Goal: Task Accomplishment & Management: Complete application form

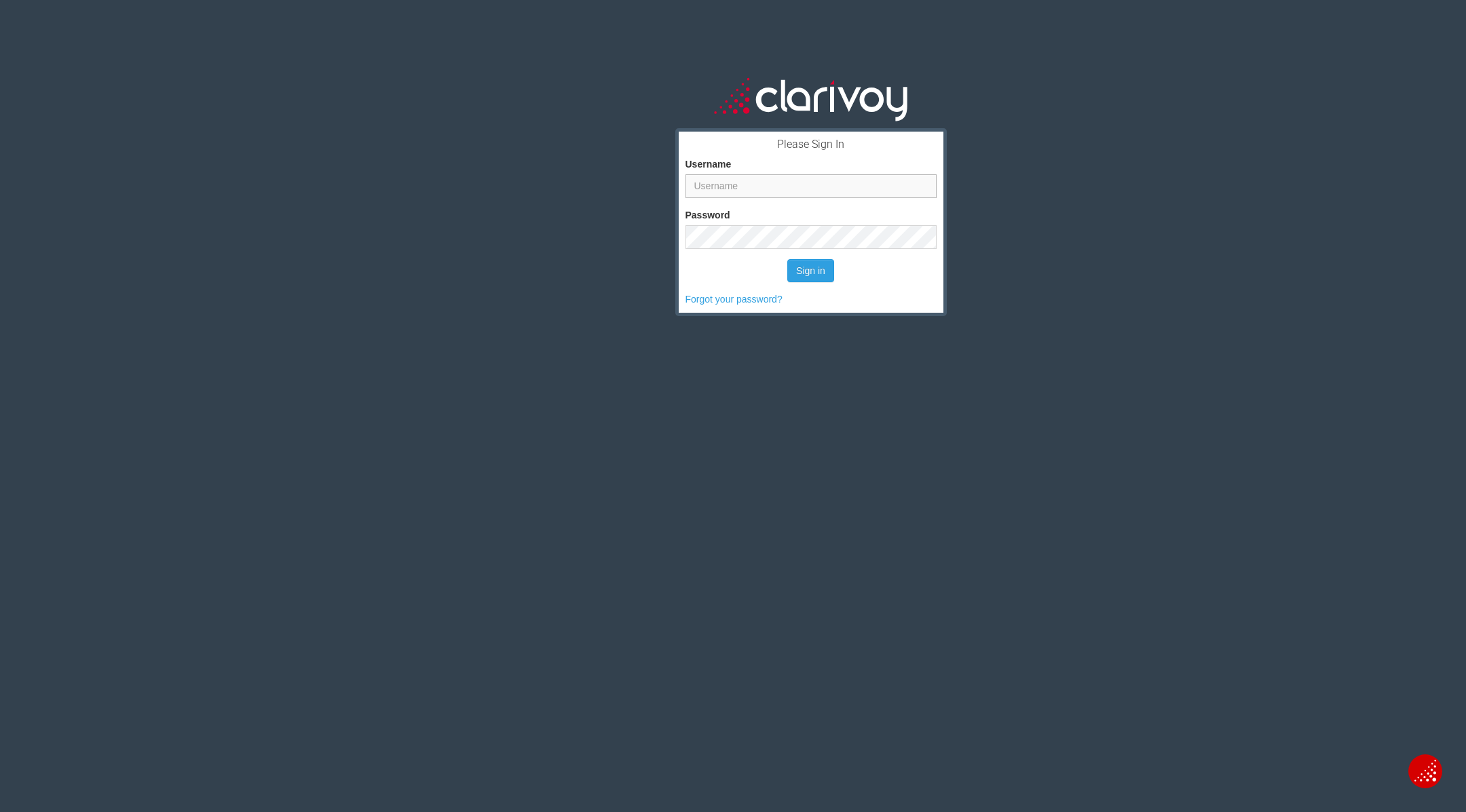
type input "jmoore"
click at [787, 259] on button "Sign in" at bounding box center [811, 270] width 47 height 23
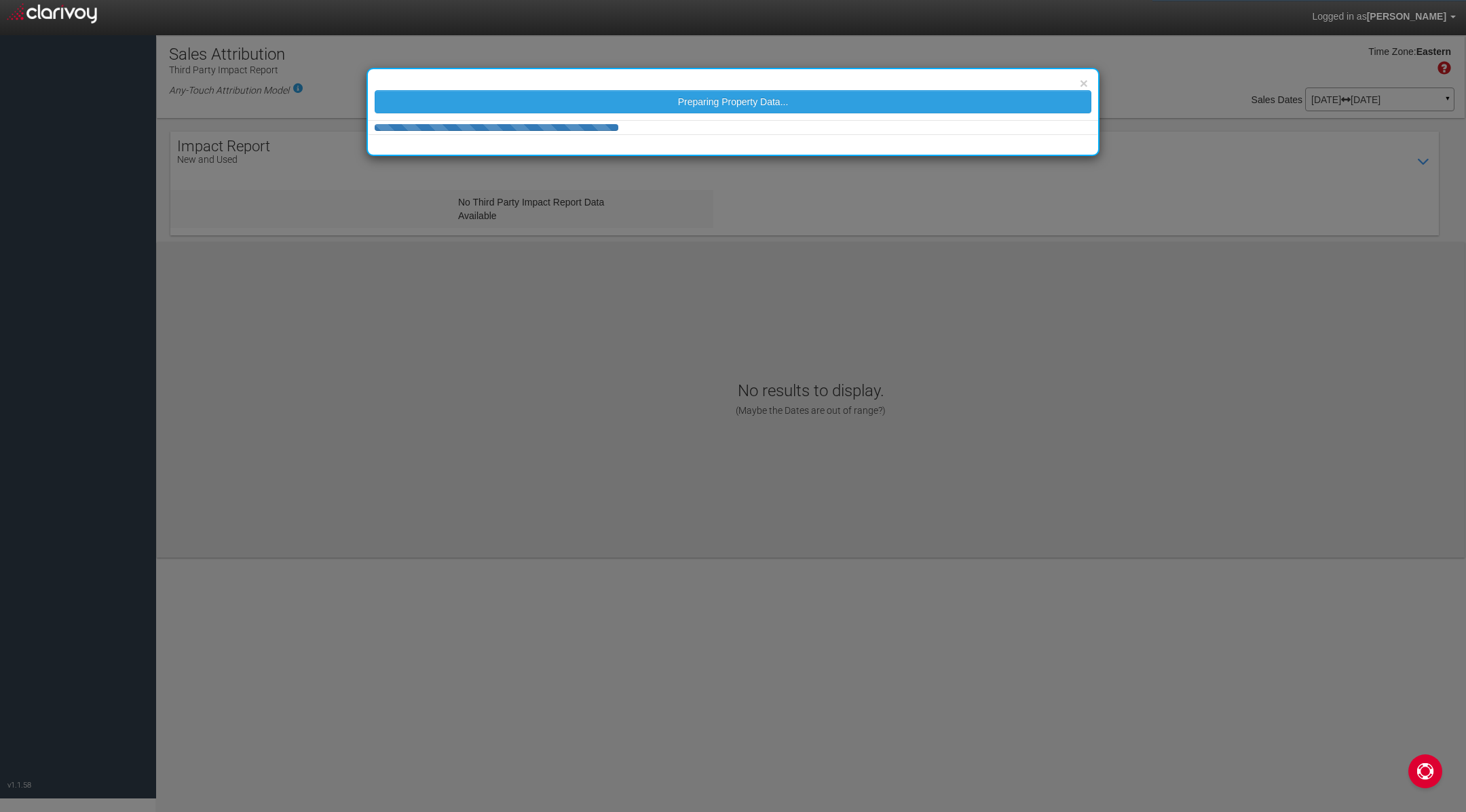
drag, startPoint x: 852, startPoint y: 221, endPoint x: 768, endPoint y: 221, distance: 84.0
click at [844, 221] on div "× Preparing Property Data..." at bounding box center [733, 406] width 1466 height 812
select select "25"
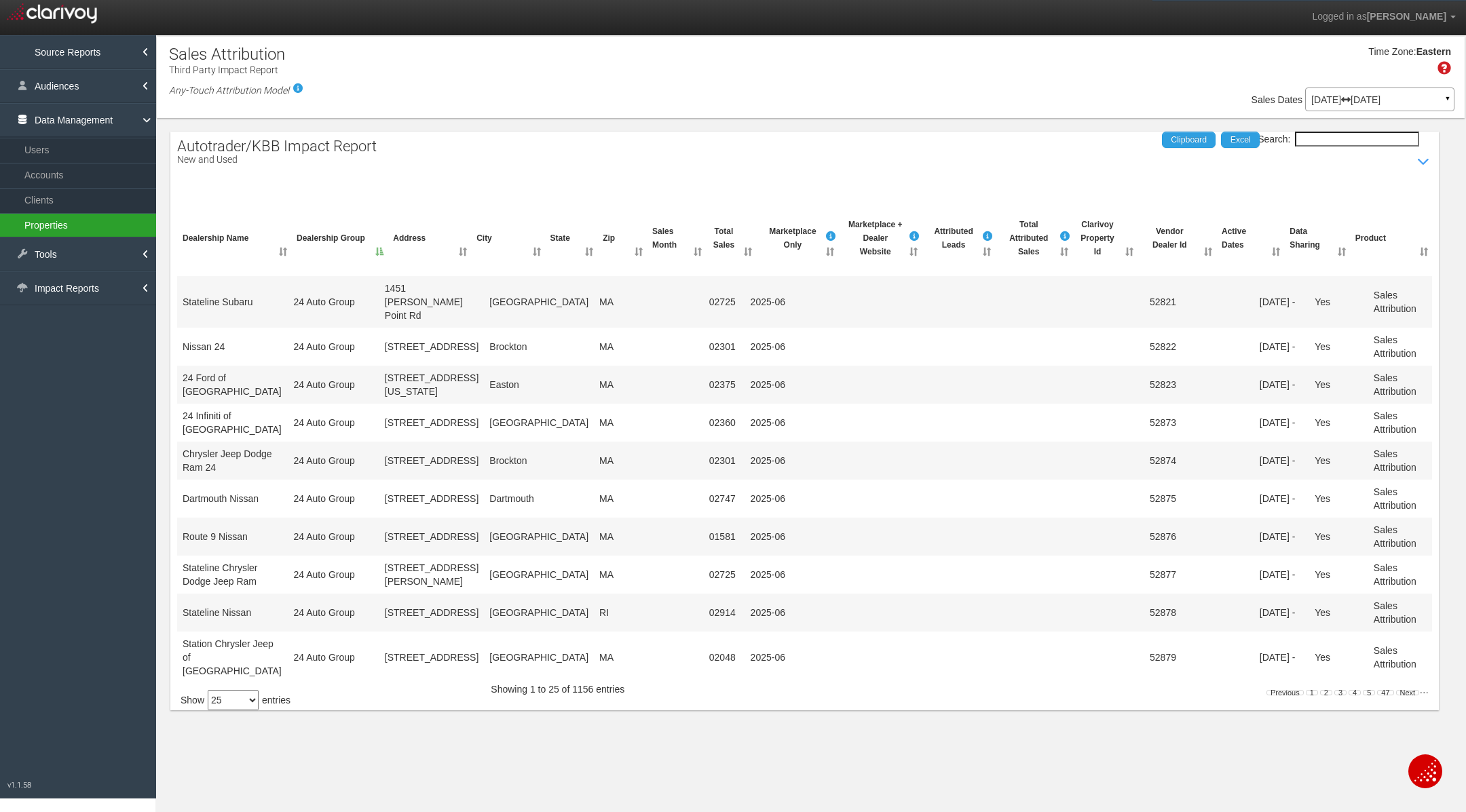
click at [53, 226] on link "Properties" at bounding box center [78, 225] width 156 height 24
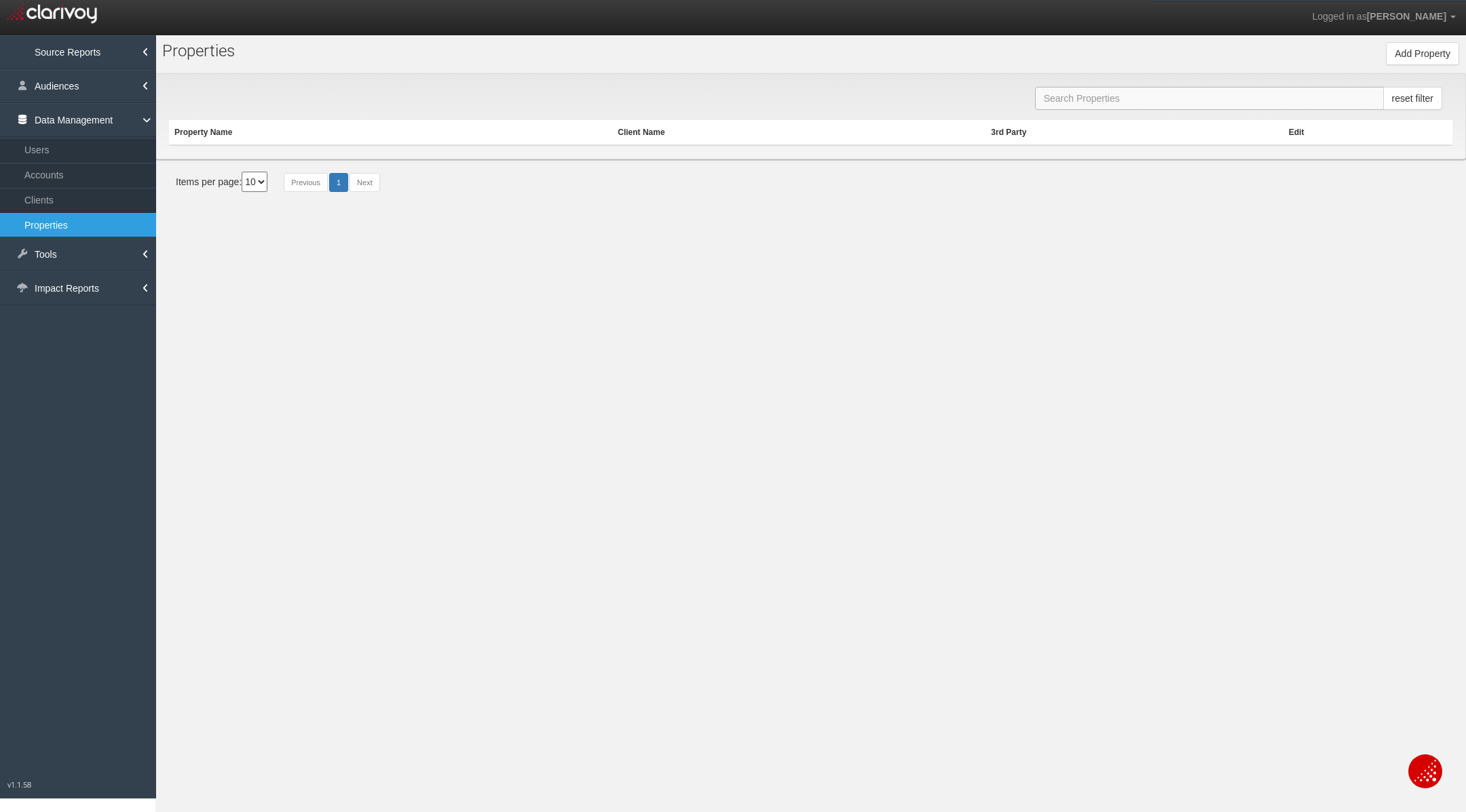
click at [1104, 101] on input "text" at bounding box center [1208, 98] width 349 height 23
click at [1104, 101] on input "Gulf Coast" at bounding box center [1208, 98] width 349 height 23
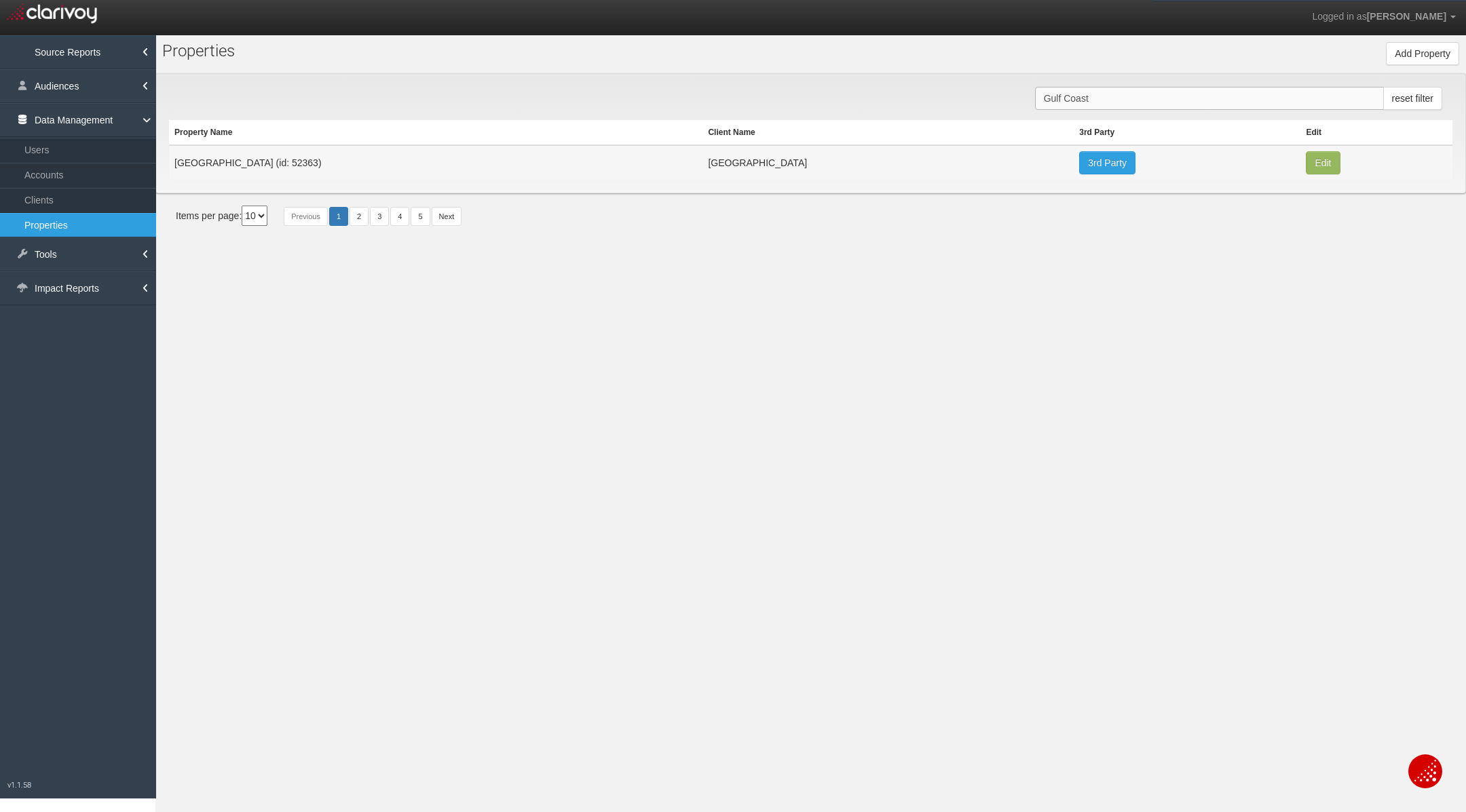
click at [1104, 101] on input "Gulf Coast" at bounding box center [1208, 98] width 349 height 23
type input "Gulf Coast"
click at [846, 353] on section "Pr o perties Add Property Property Name Property Id Property Hash Client 1stgea…" at bounding box center [810, 441] width 1310 height 812
click at [93, 194] on link "Clients" at bounding box center [78, 200] width 156 height 24
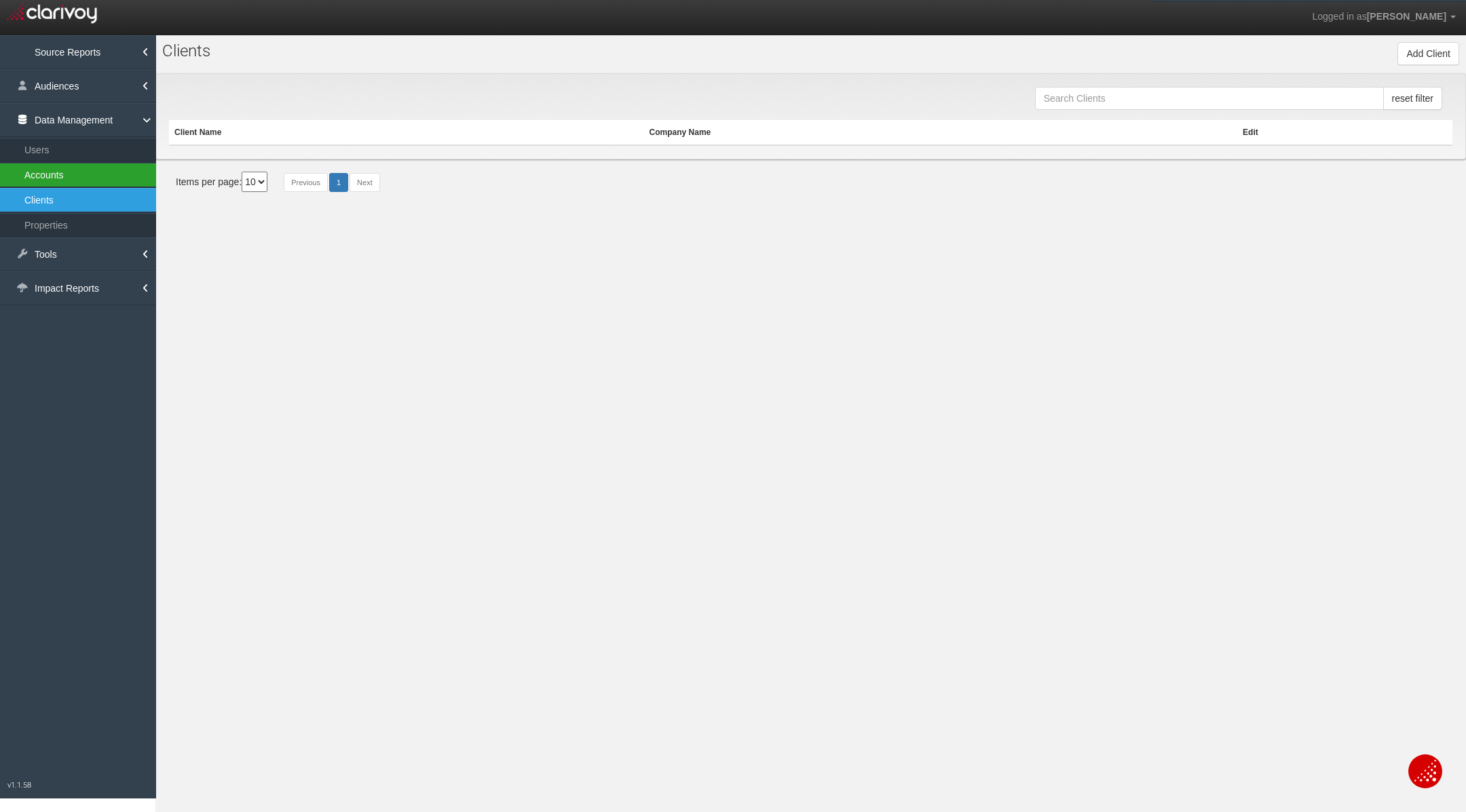
click at [106, 177] on link "Accounts" at bounding box center [78, 175] width 156 height 24
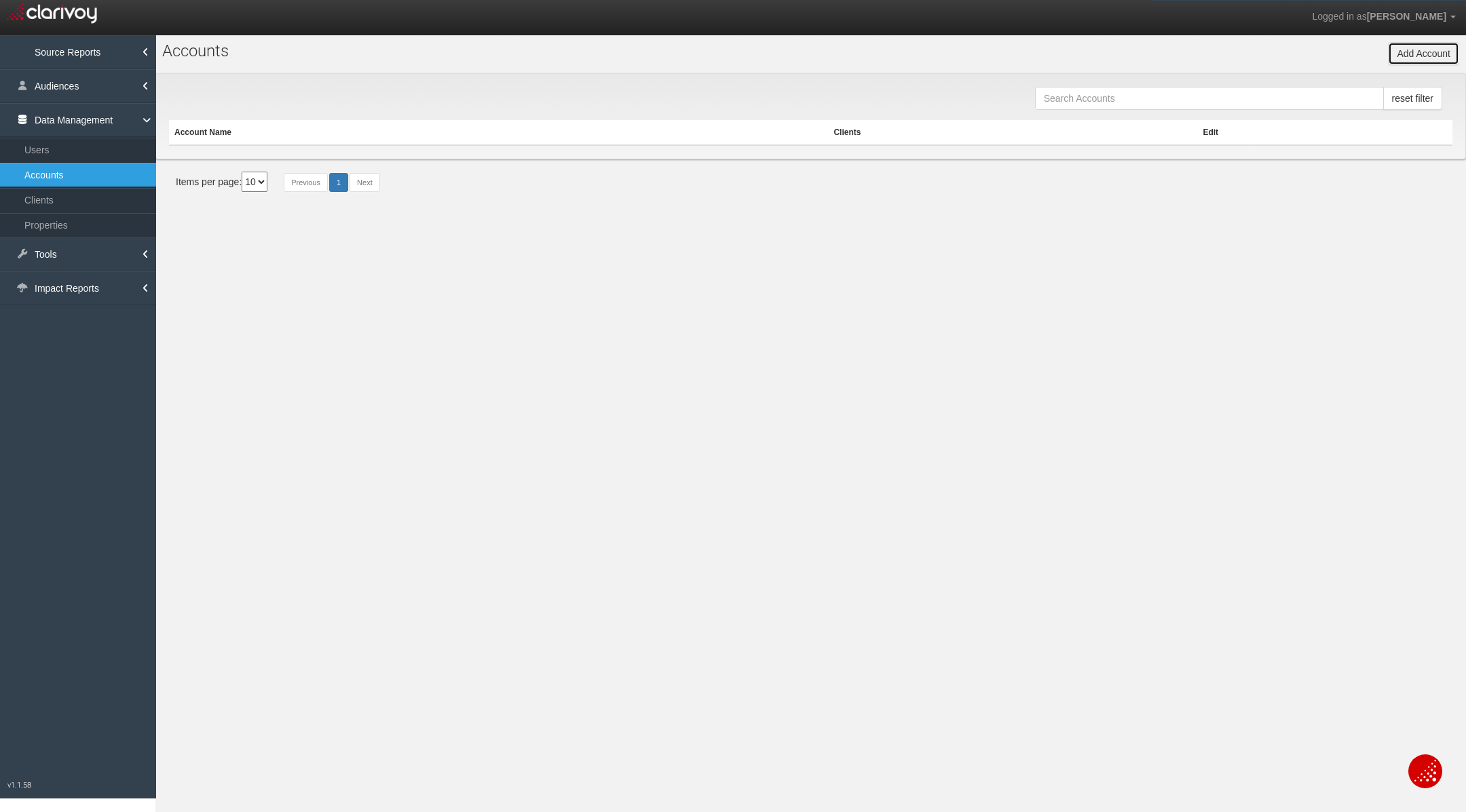
click at [1396, 42] on button "Add Account" at bounding box center [1423, 53] width 71 height 23
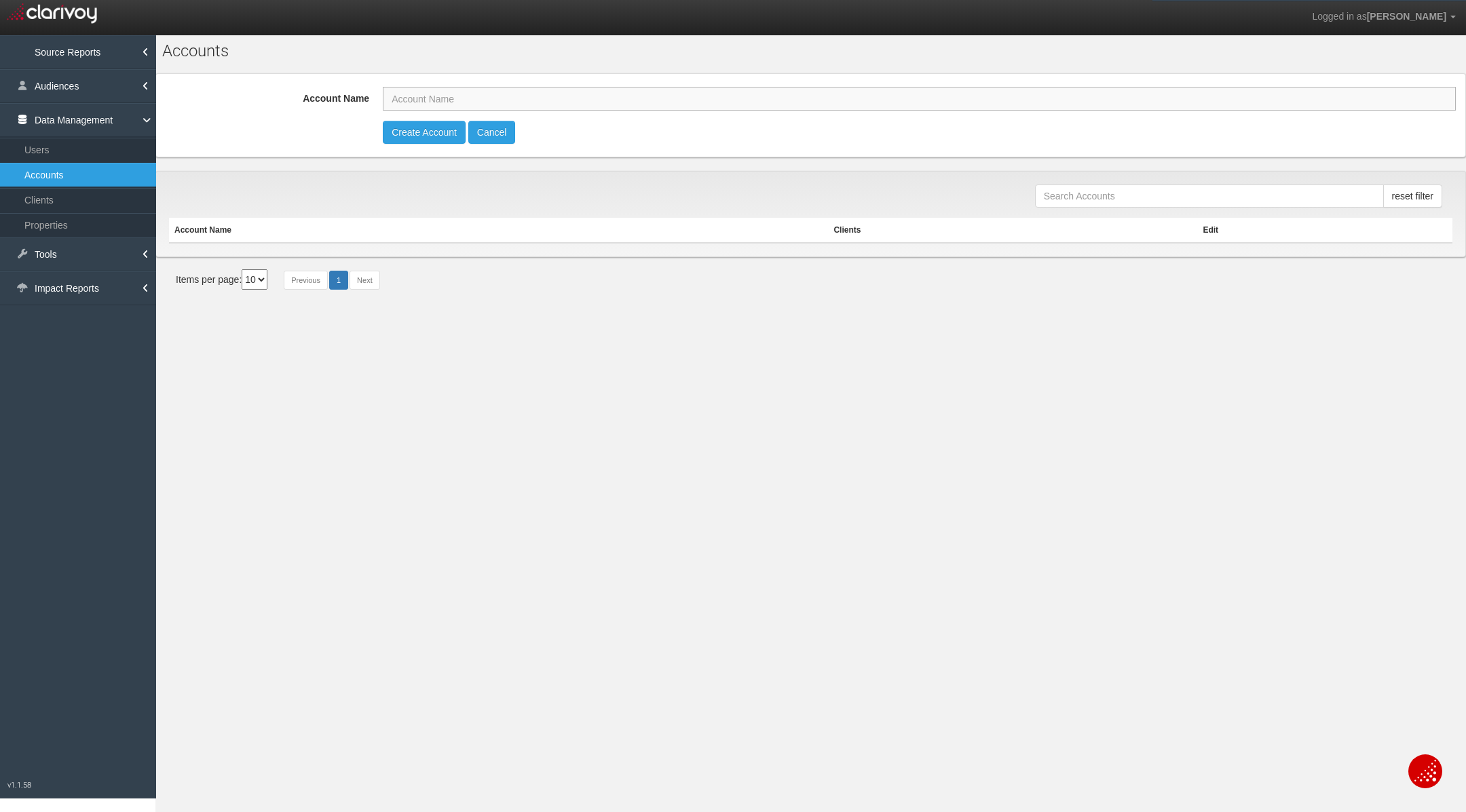
click at [737, 101] on input "Account Name" at bounding box center [919, 99] width 1073 height 24
type input "Gulf Coast"
click at [412, 137] on button "Create Account" at bounding box center [424, 132] width 83 height 23
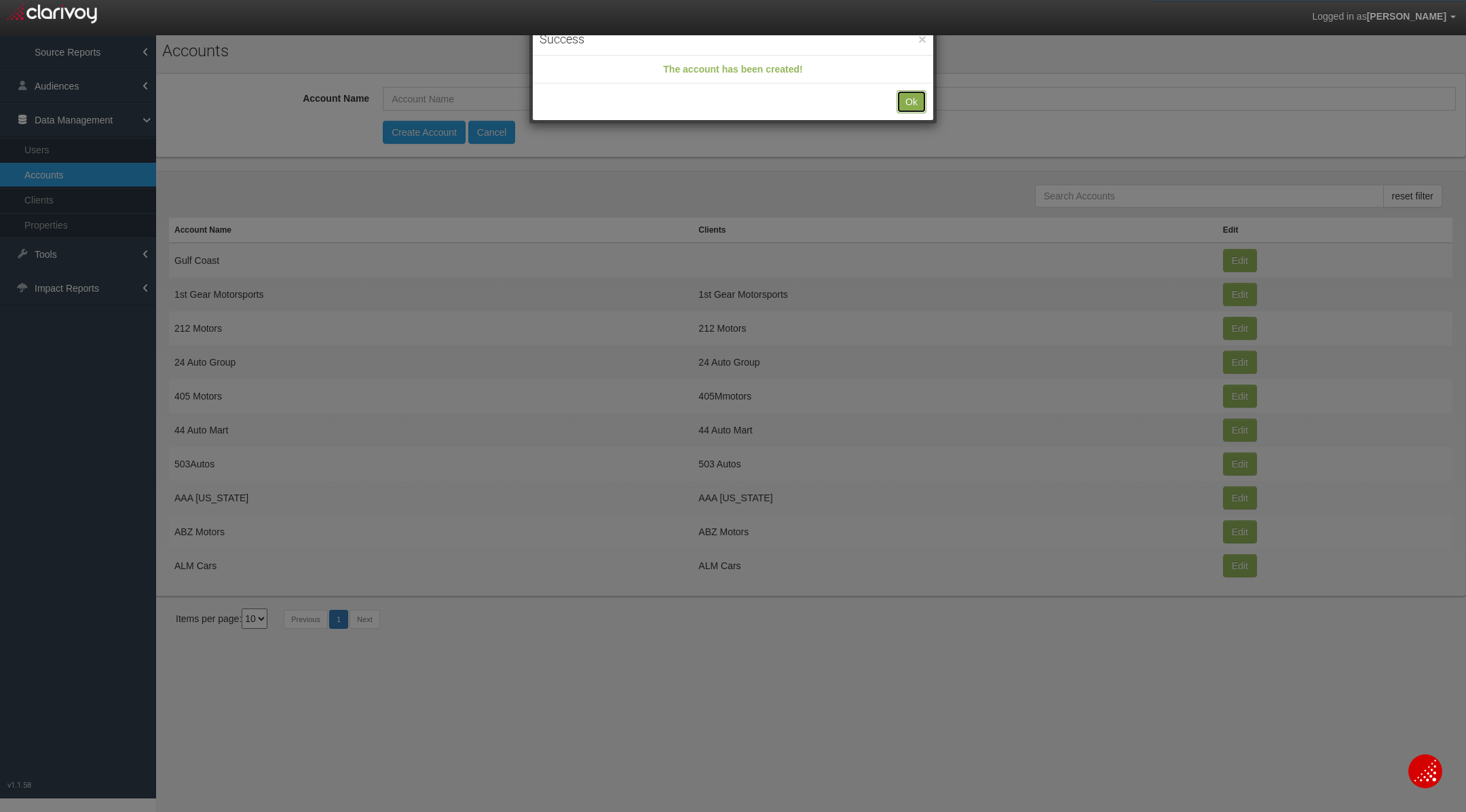
click at [912, 98] on button "Ok" at bounding box center [911, 102] width 30 height 23
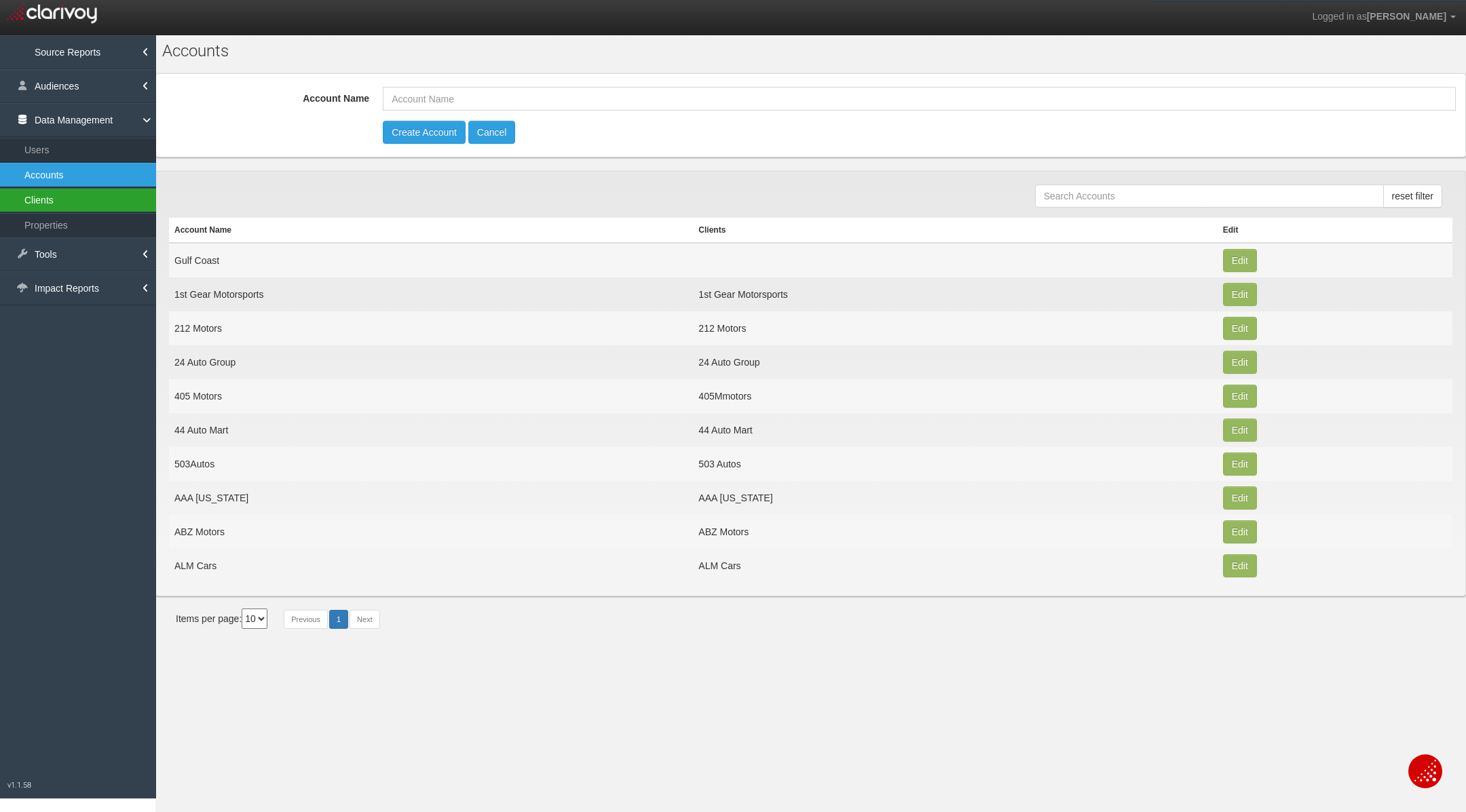
click at [68, 192] on link "Clients" at bounding box center [78, 200] width 156 height 24
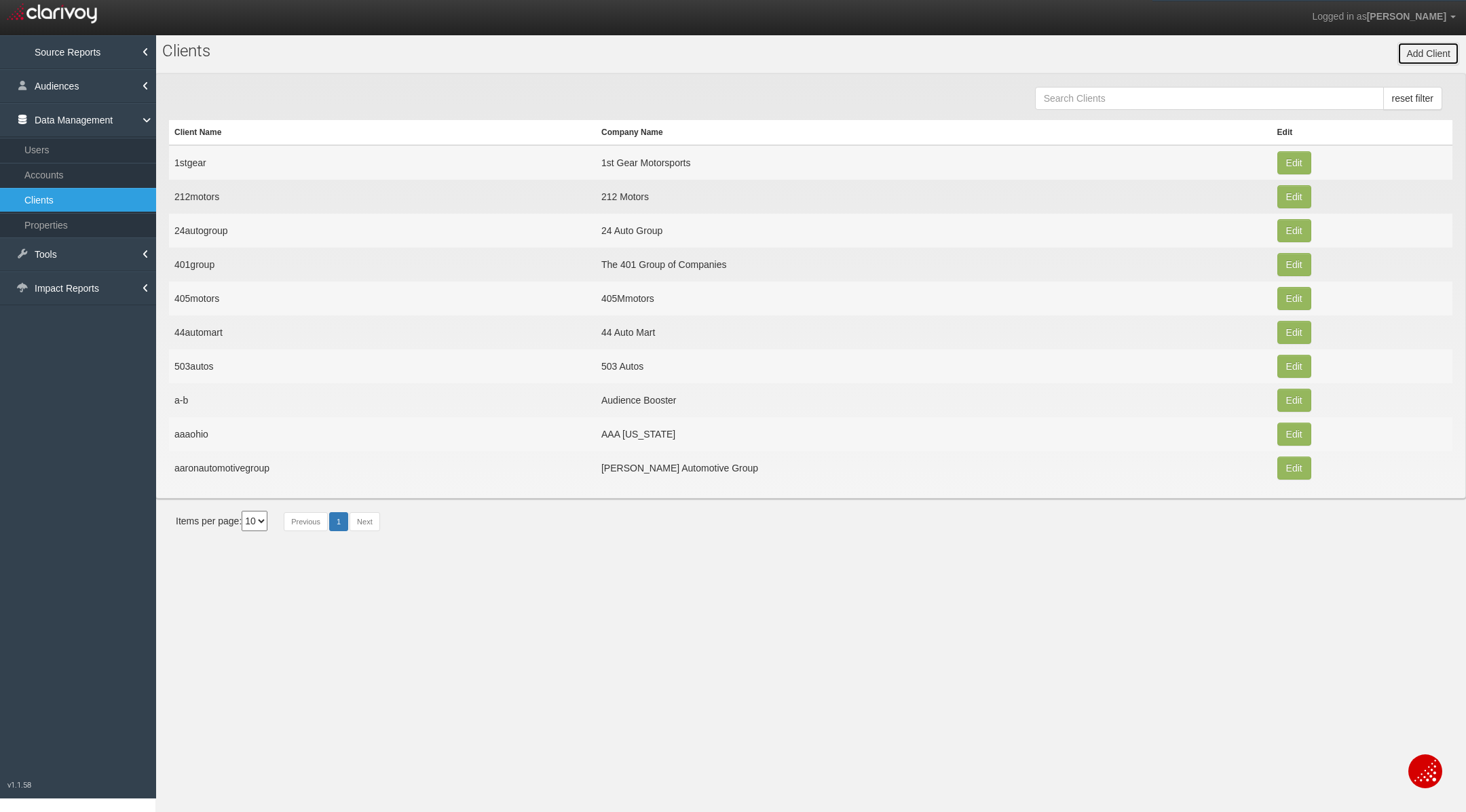
click at [1432, 53] on button "Add Client" at bounding box center [1428, 53] width 62 height 23
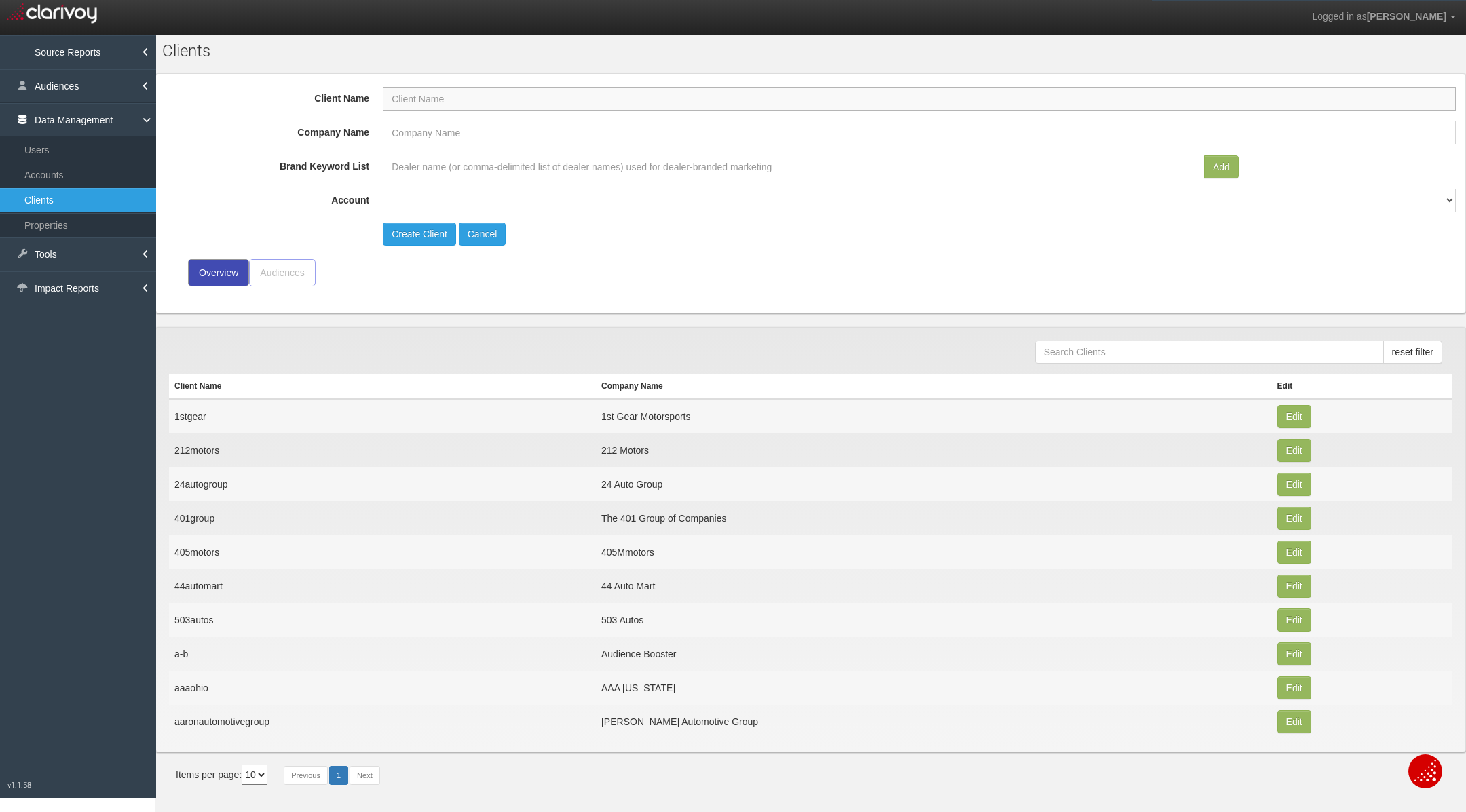
click at [426, 97] on input "Client Name" at bounding box center [919, 99] width 1073 height 24
type input "H"
type input "g"
type input "gulfcoast"
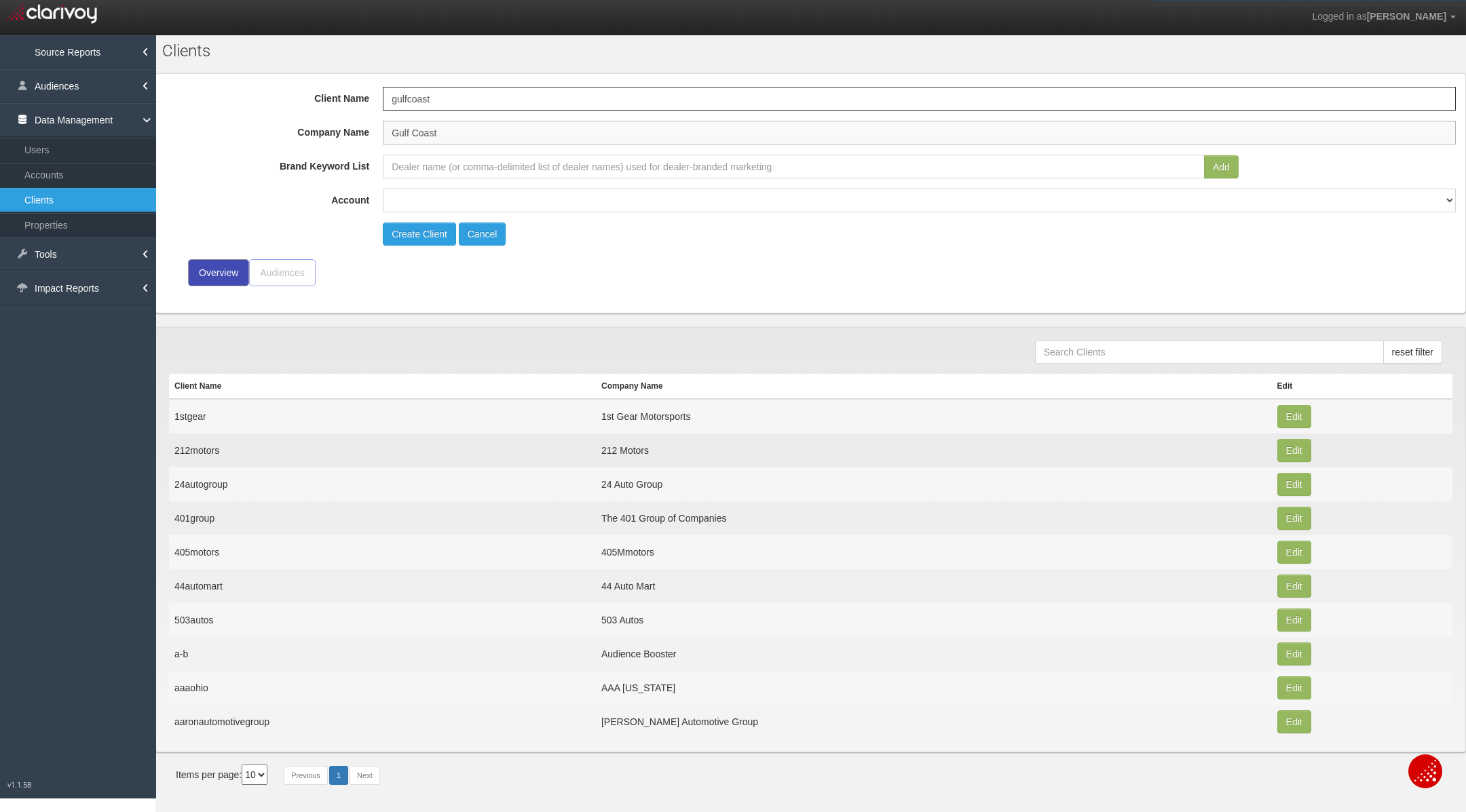
type input "Gulf Coast"
select select "object:3872"
click at [409, 239] on button "Create Client" at bounding box center [419, 233] width 73 height 23
select select "?"
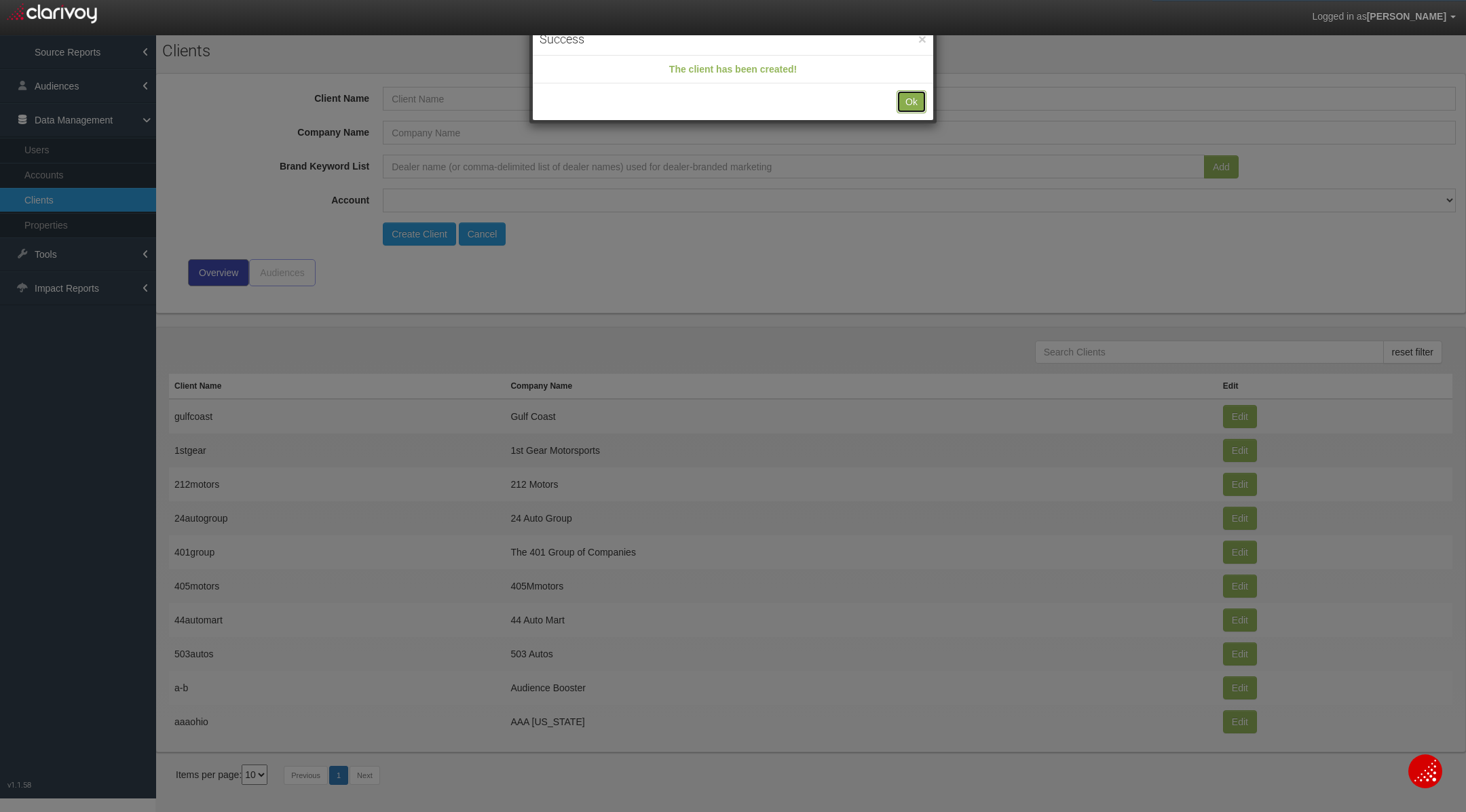
click at [917, 93] on button "Ok" at bounding box center [911, 102] width 30 height 23
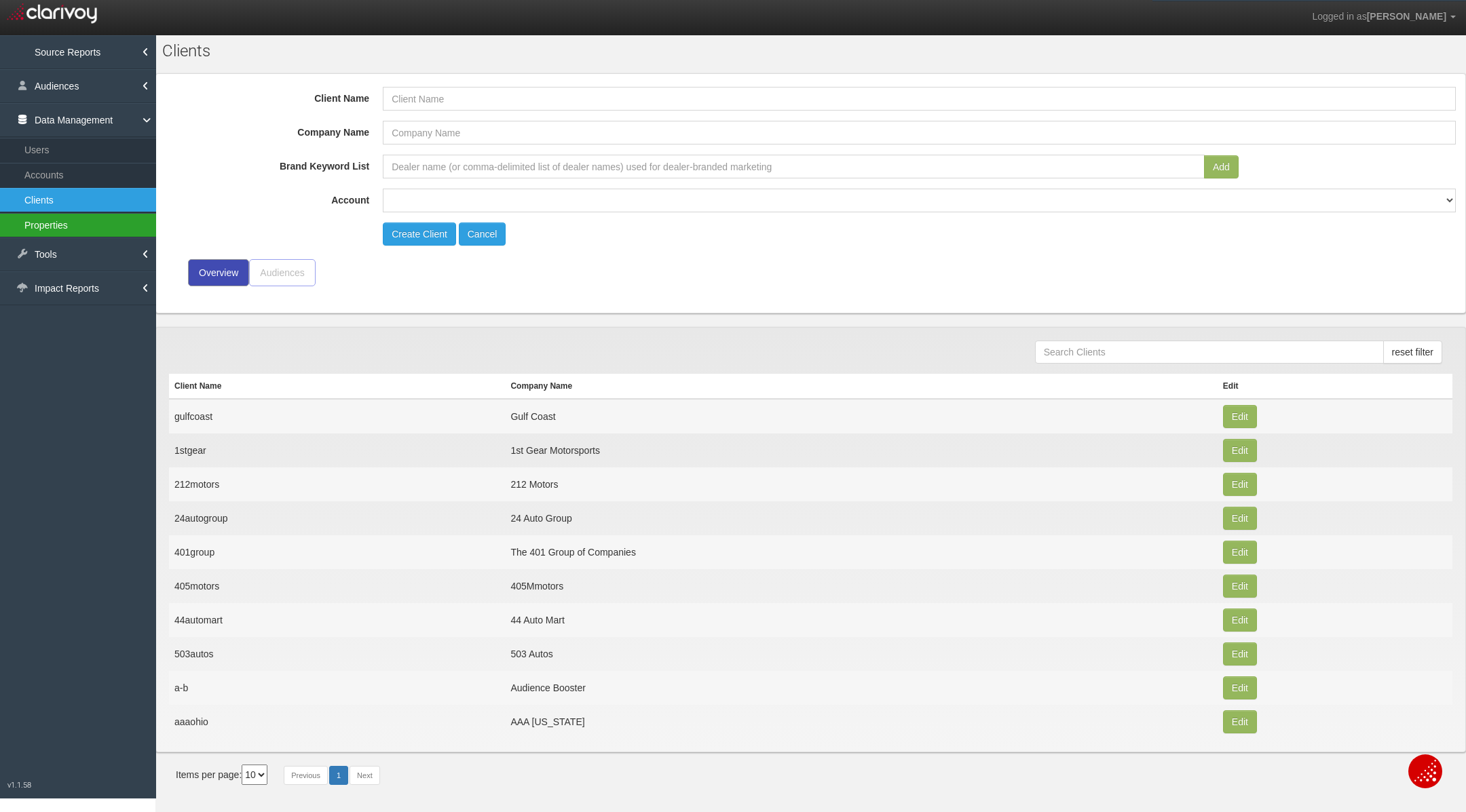
click at [96, 224] on link "Properties" at bounding box center [78, 225] width 156 height 24
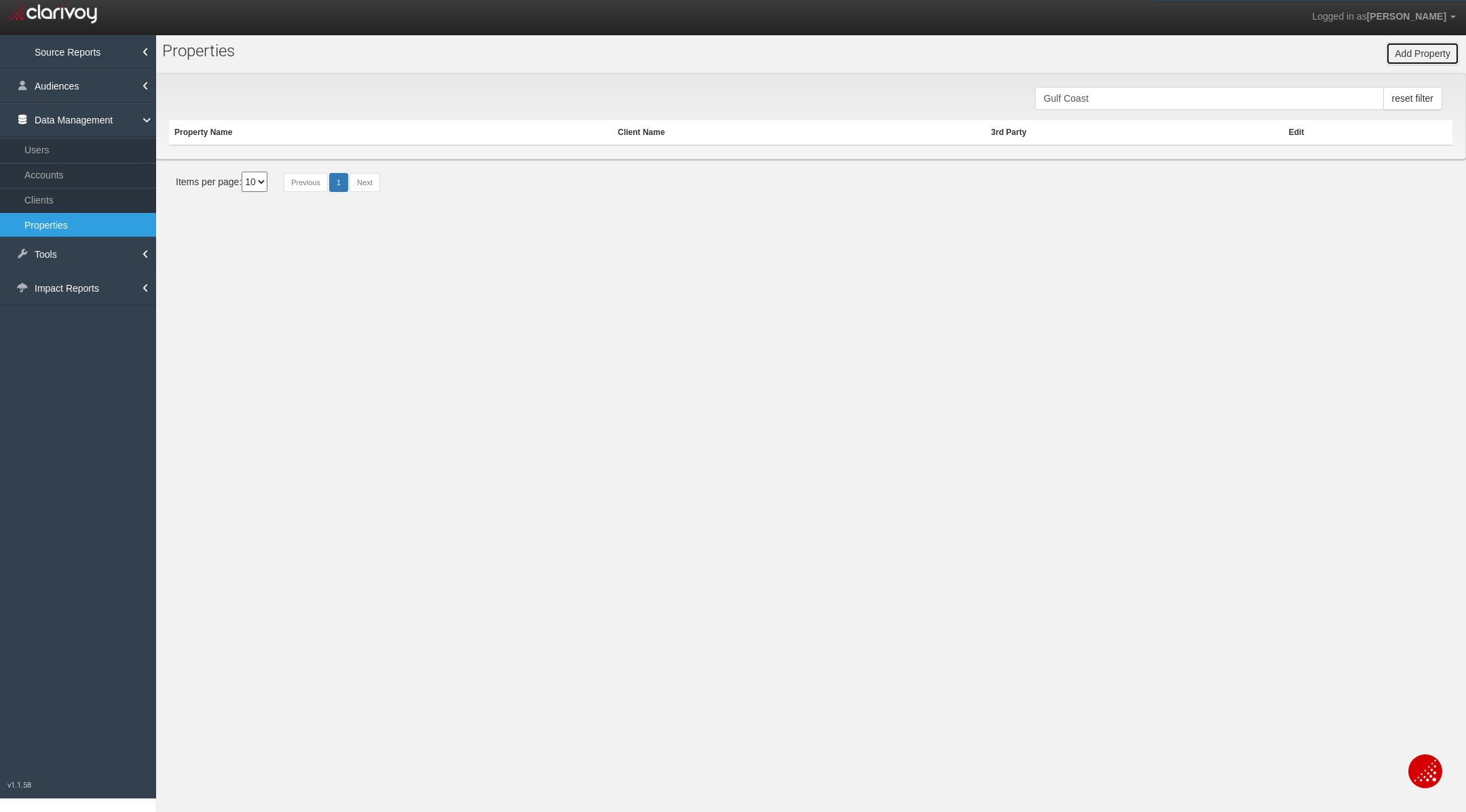
click at [1428, 55] on button "Add Property" at bounding box center [1422, 53] width 73 height 23
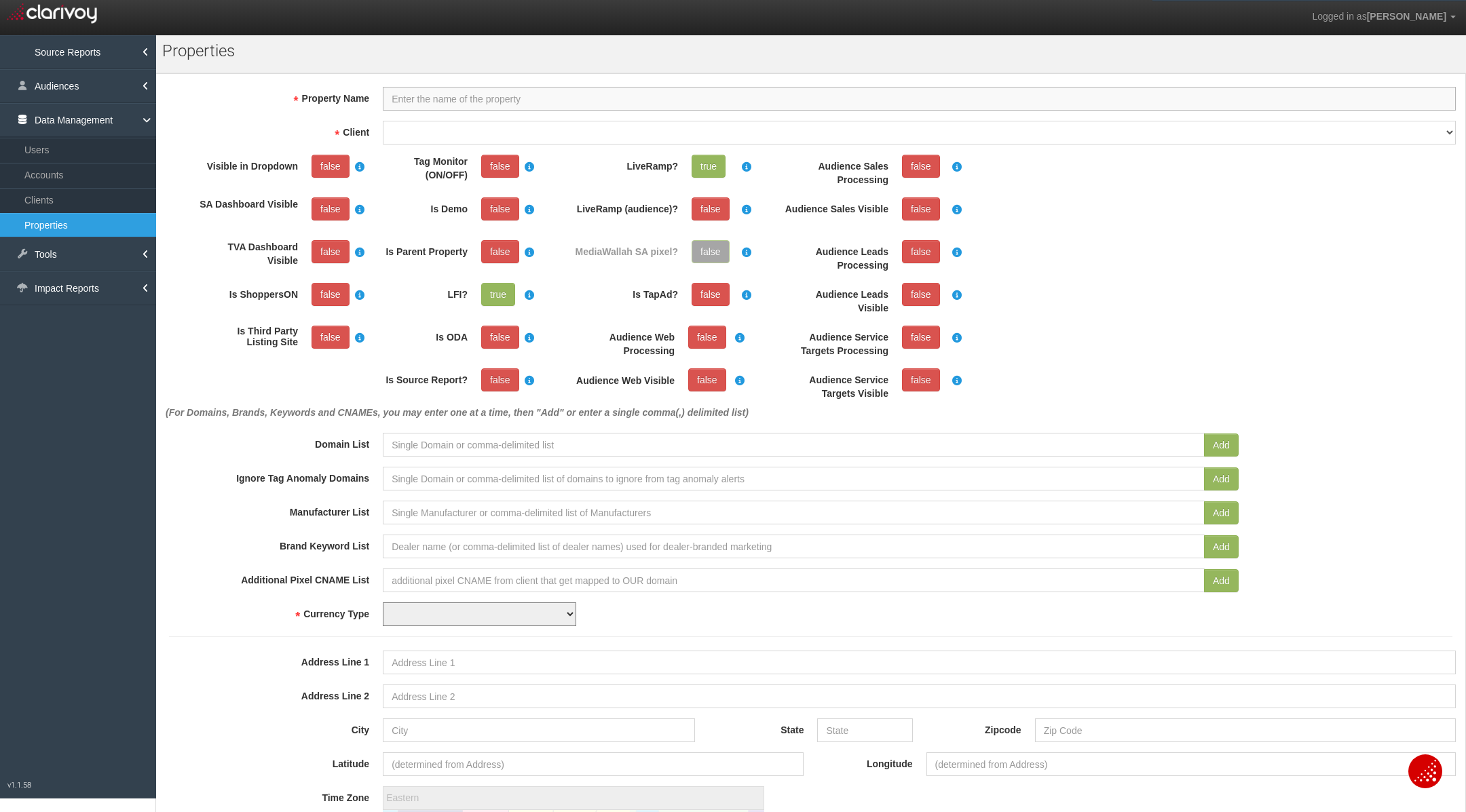
click at [479, 94] on input "Property Name" at bounding box center [919, 99] width 1073 height 24
type input "Gulf Coast Chevrolet Buick GMC - ODA"
select select "6899f9bb01b9e07fd0ccecbf"
click at [334, 174] on link "false" at bounding box center [331, 166] width 38 height 23
click at [345, 210] on link "false" at bounding box center [331, 208] width 38 height 23
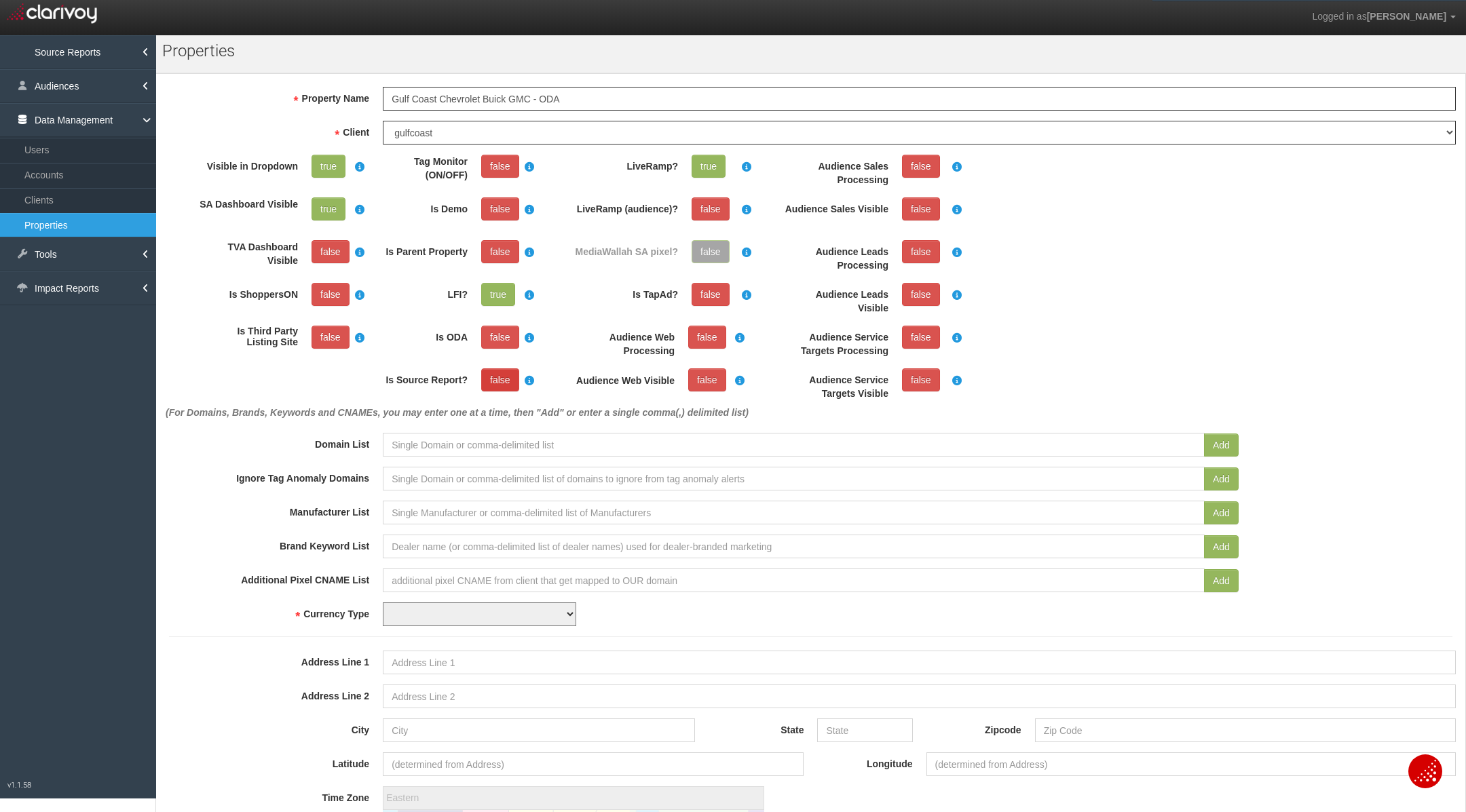
click at [494, 369] on link "false" at bounding box center [500, 380] width 38 height 23
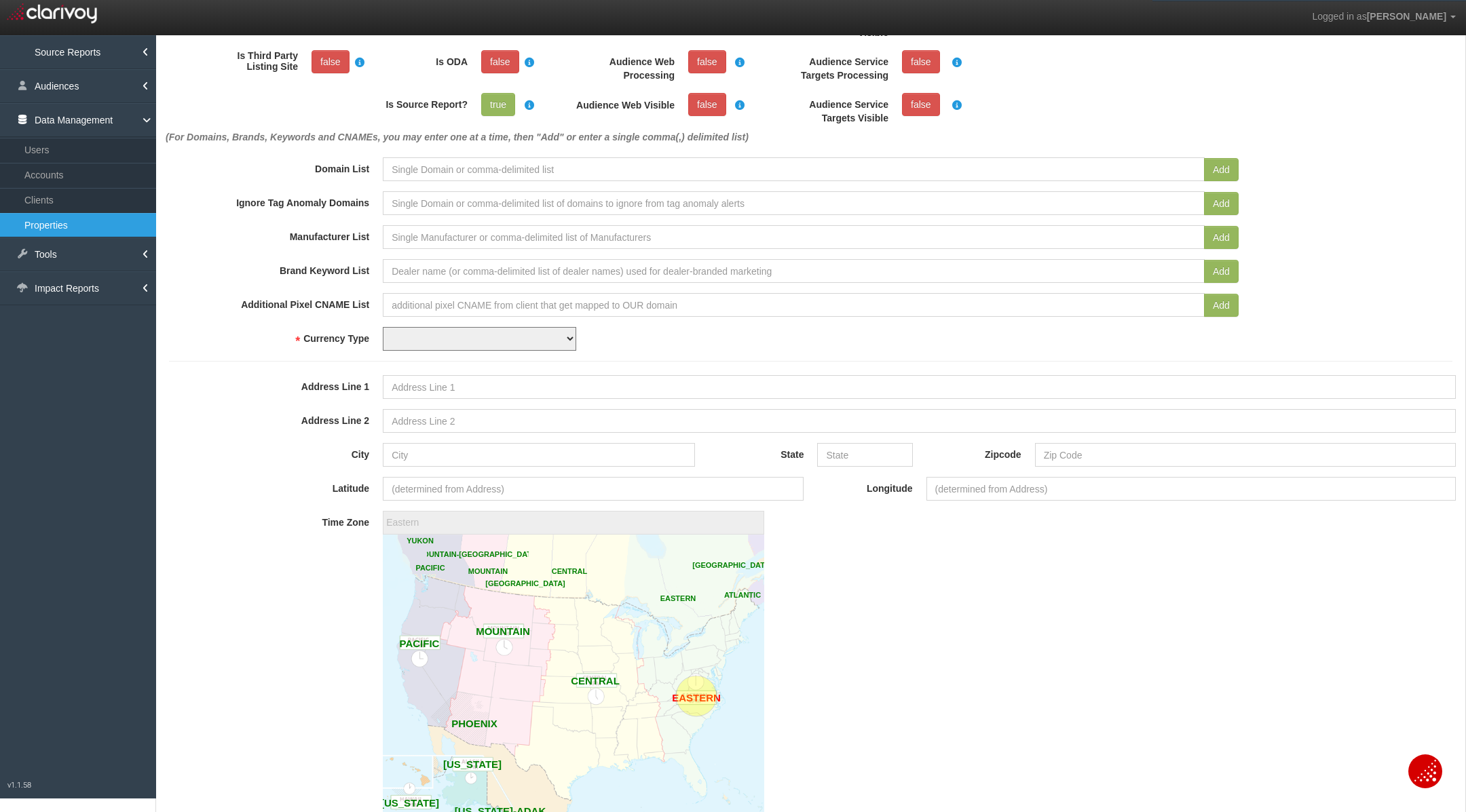
scroll to position [299, 0]
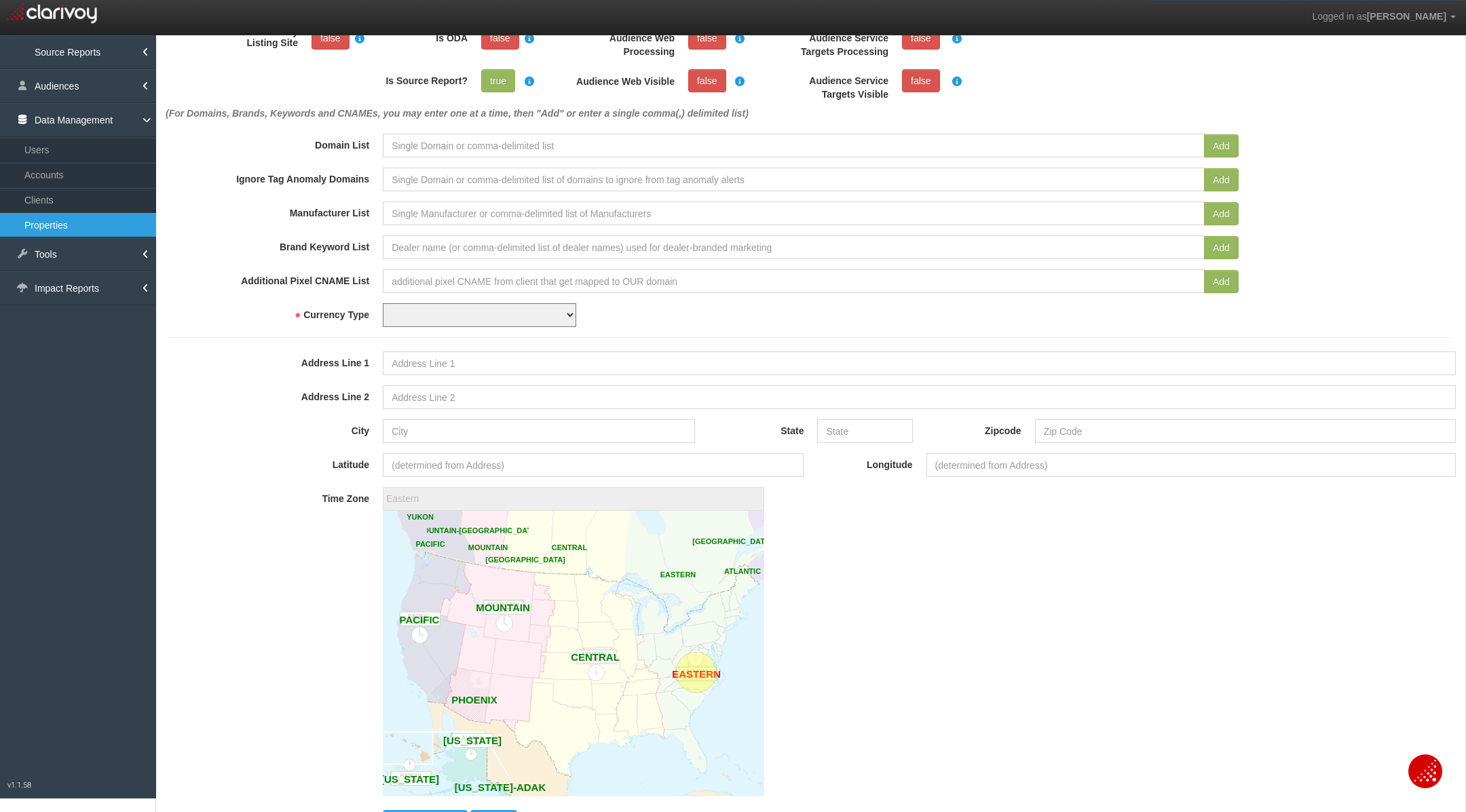
click at [420, 332] on form "Property Name Gulf Coast Chevrolet Buick GMC - ODA Property Id Property Hash Cl…" at bounding box center [811, 310] width 1283 height 1045
click at [406, 309] on select "USD CAD" at bounding box center [479, 315] width 194 height 24
select select "string:USD"
click at [382, 303] on select "USD CAD" at bounding box center [479, 315] width 194 height 24
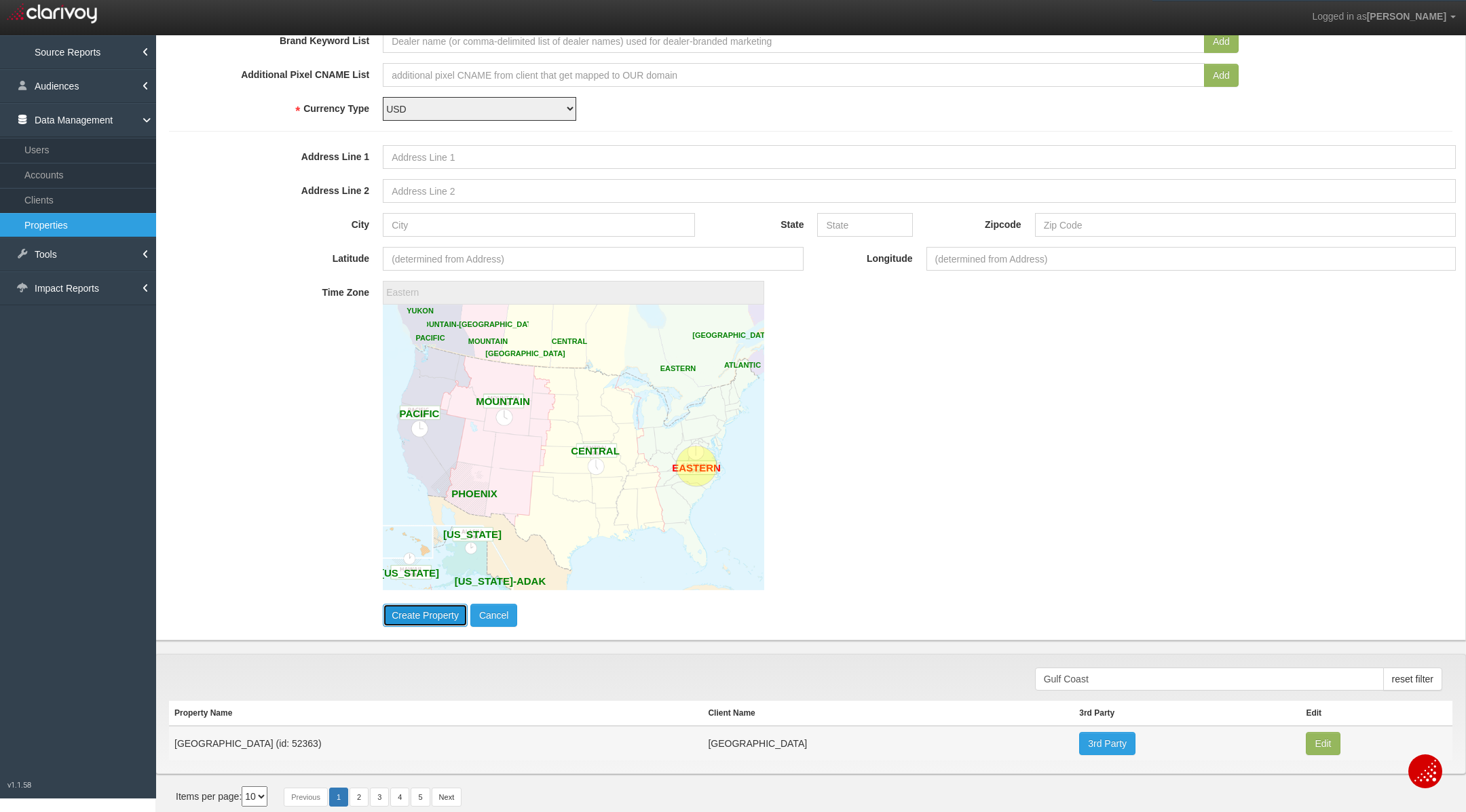
click at [420, 621] on button "Create Property" at bounding box center [425, 615] width 84 height 23
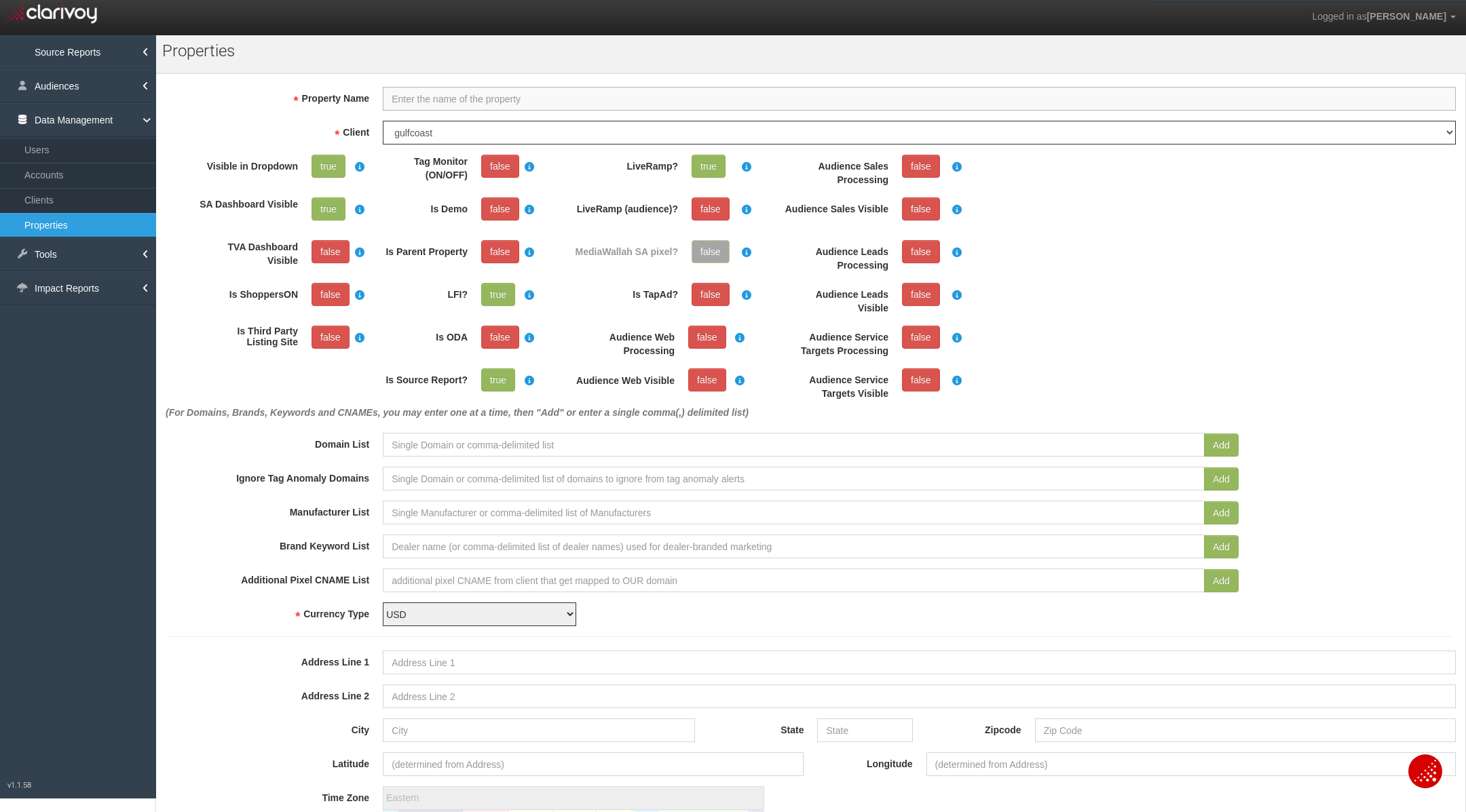
select select "?"
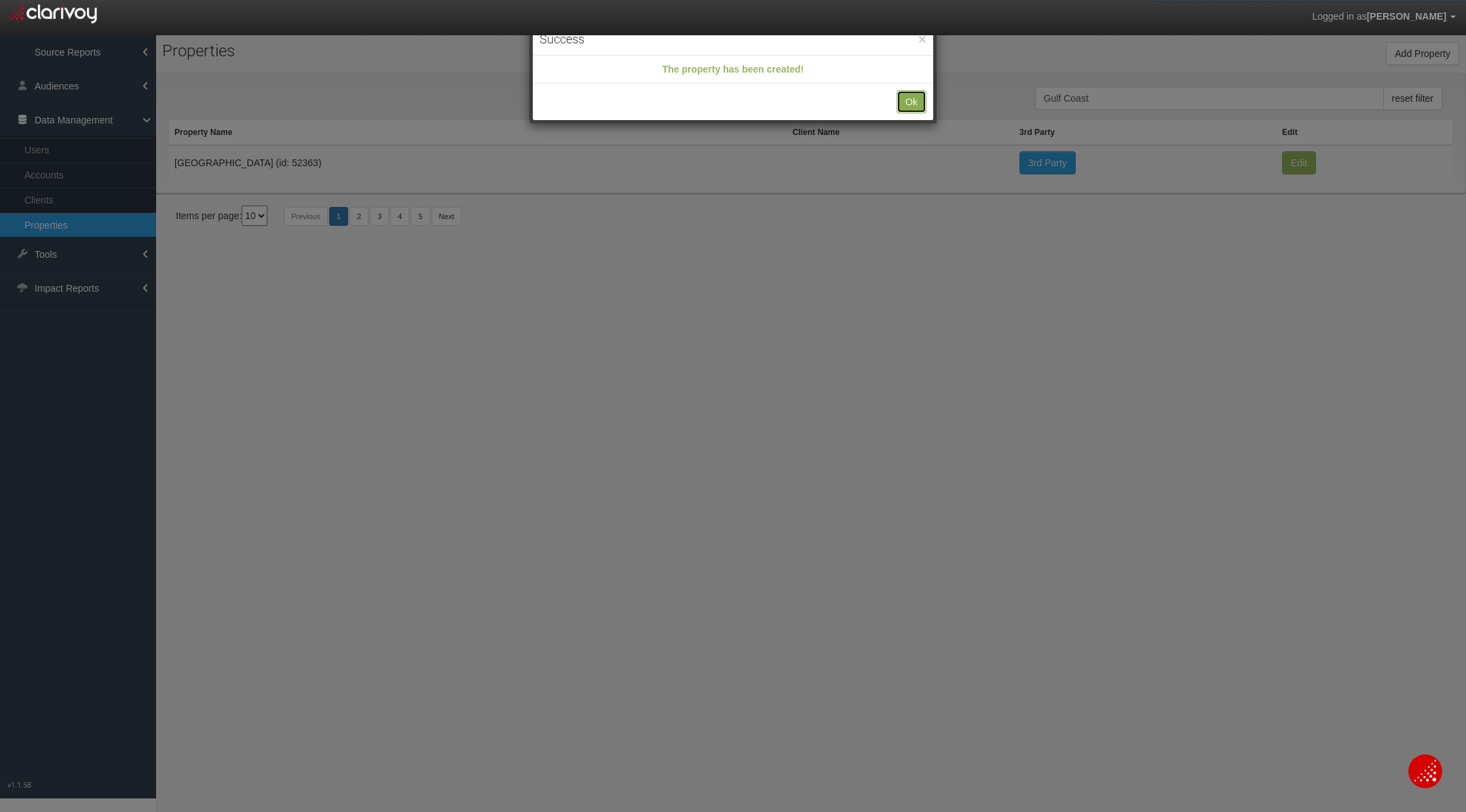
click at [912, 110] on button "Ok" at bounding box center [911, 102] width 30 height 23
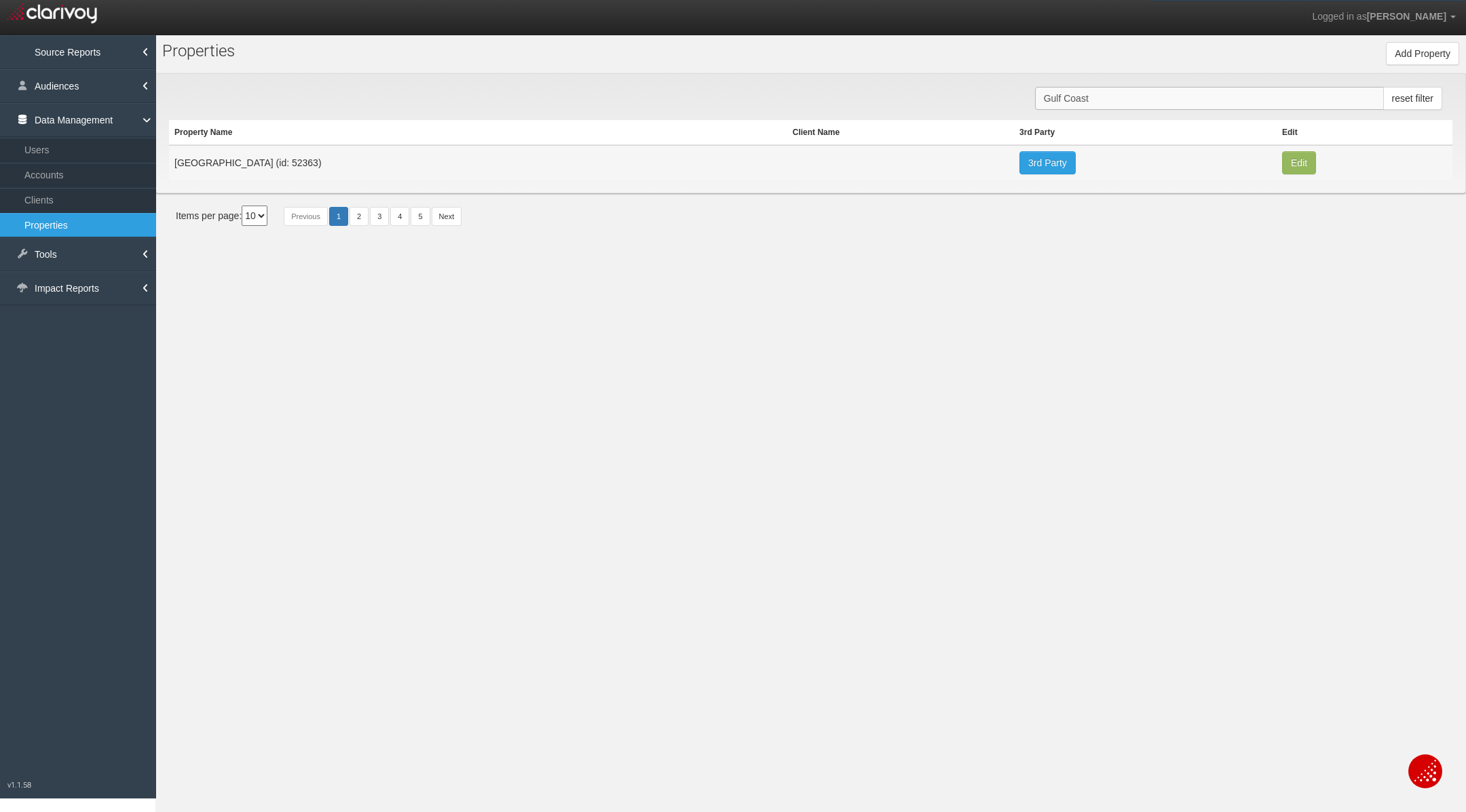
click at [1137, 105] on input "Gulf Coast" at bounding box center [1208, 98] width 349 height 23
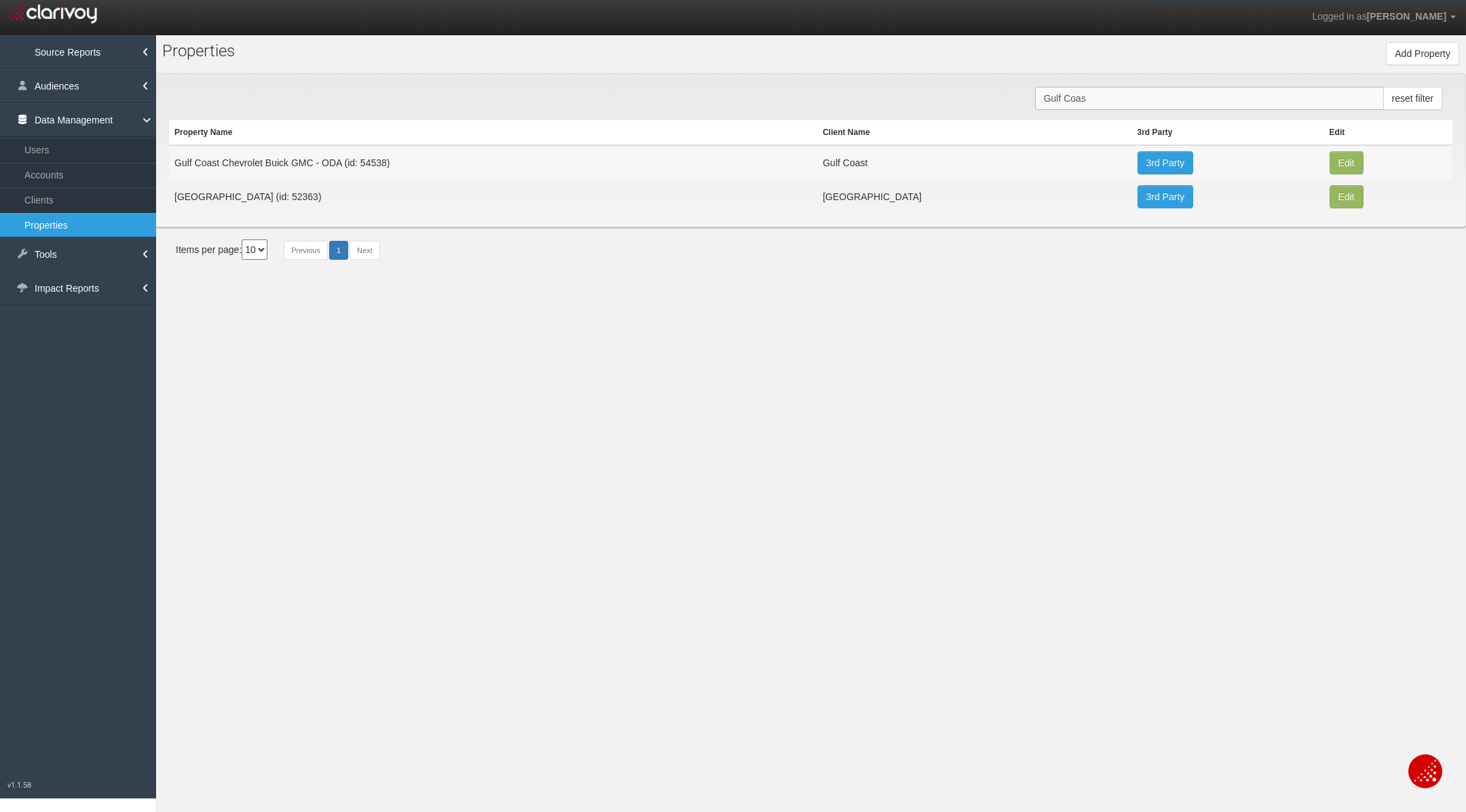
type input "Gulf Coas"
click at [381, 165] on td "Gulf Coast Chevrolet Buick GMC - ODA (id: 54538)" at bounding box center [493, 163] width 648 height 34
copy td "54538"
